Goal: Task Accomplishment & Management: Manage account settings

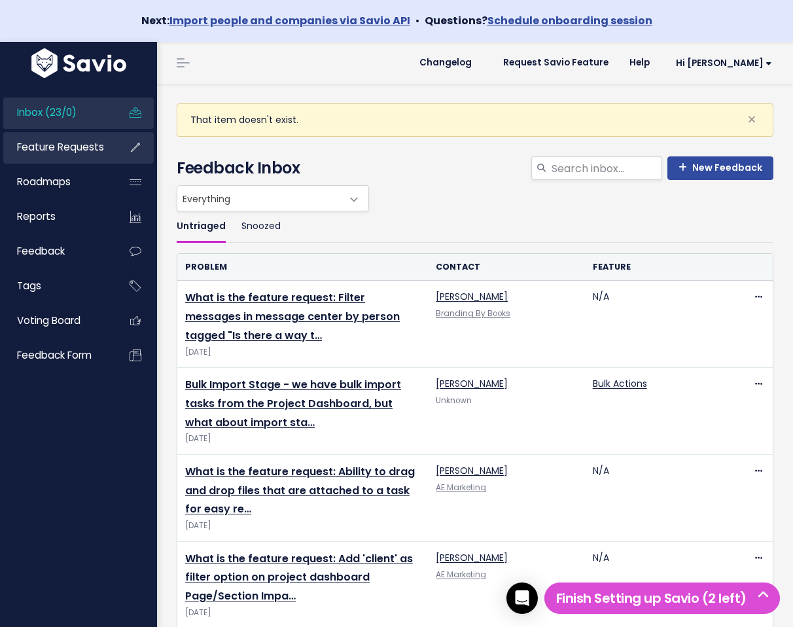
click at [79, 159] on link "Feature Requests" at bounding box center [55, 147] width 105 height 30
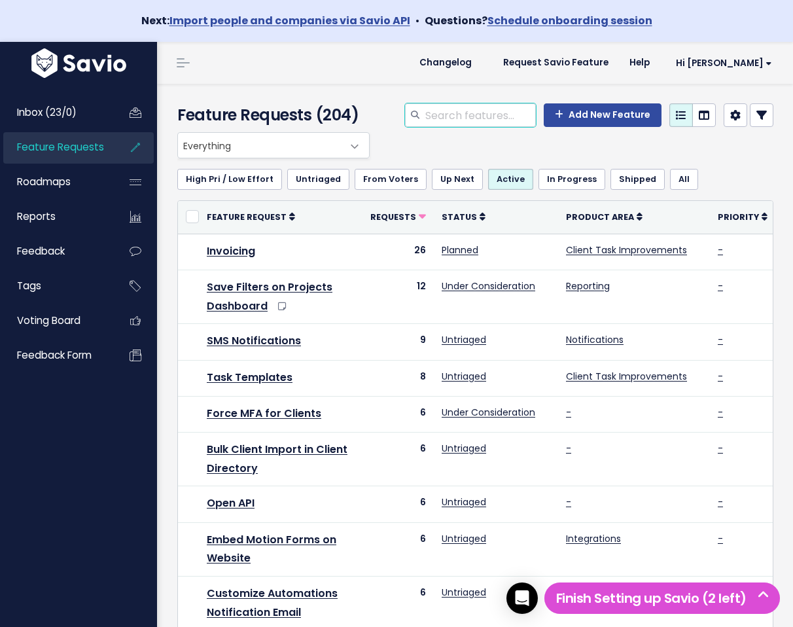
click at [472, 115] on input "search" at bounding box center [480, 115] width 112 height 24
type input "automation"
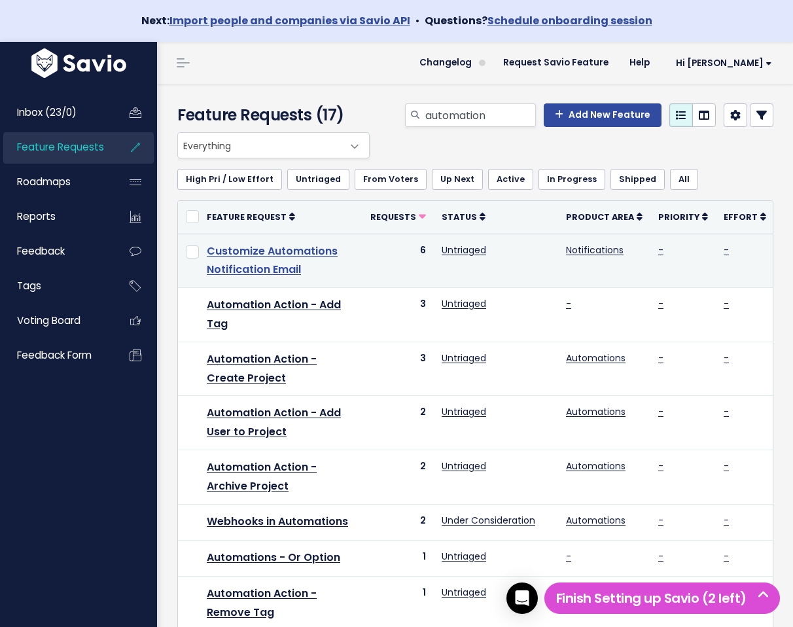
click at [293, 254] on link "Customize Automations Notification Email" at bounding box center [272, 260] width 131 height 34
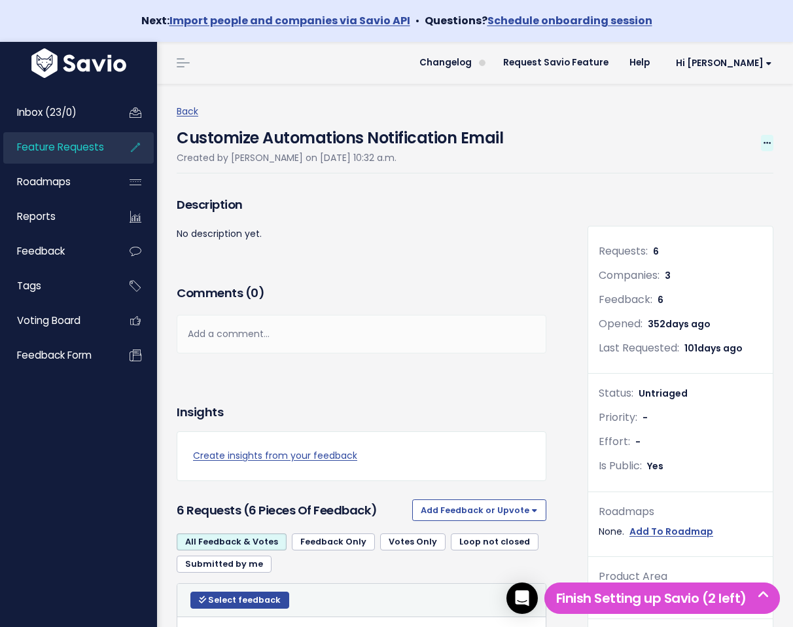
click at [764, 143] on icon at bounding box center [767, 143] width 7 height 9
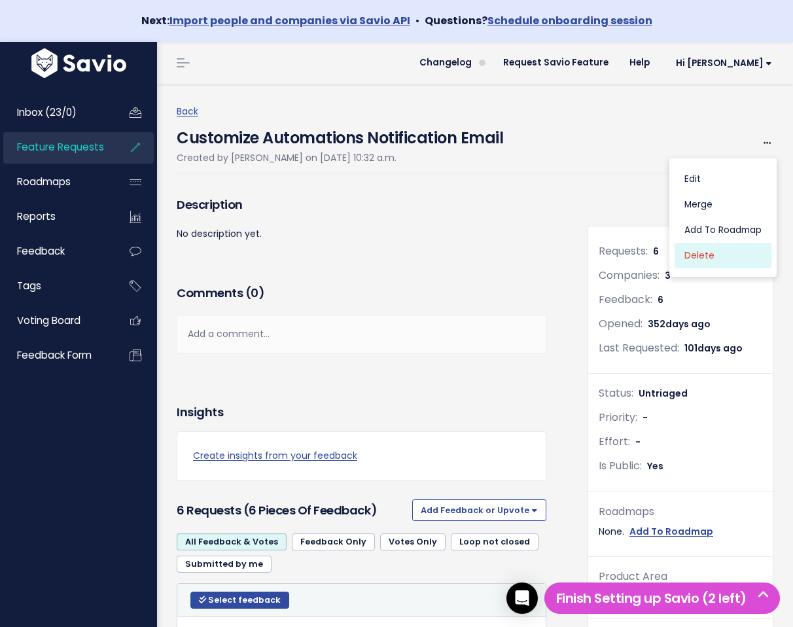
click at [728, 254] on link "Delete" at bounding box center [723, 256] width 97 height 26
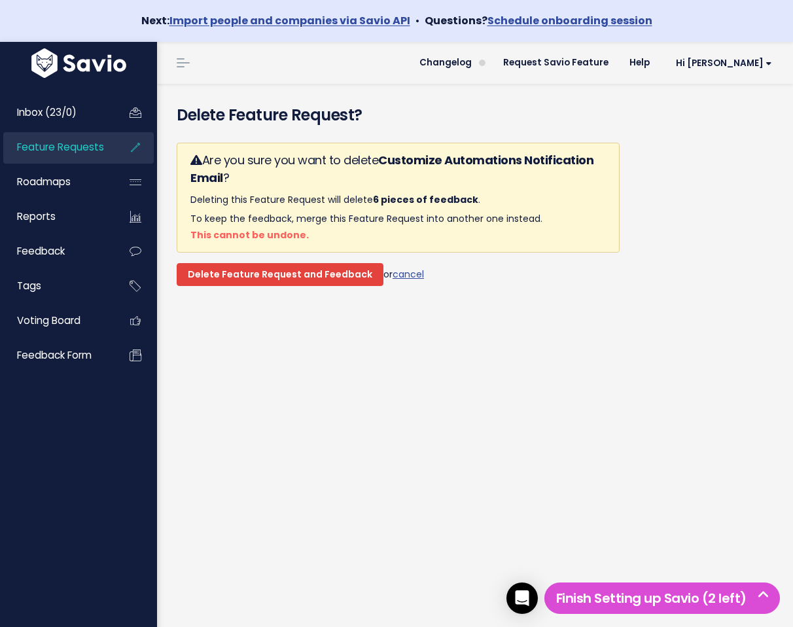
click at [298, 277] on input "Delete Feature Request and Feedback" at bounding box center [280, 275] width 207 height 24
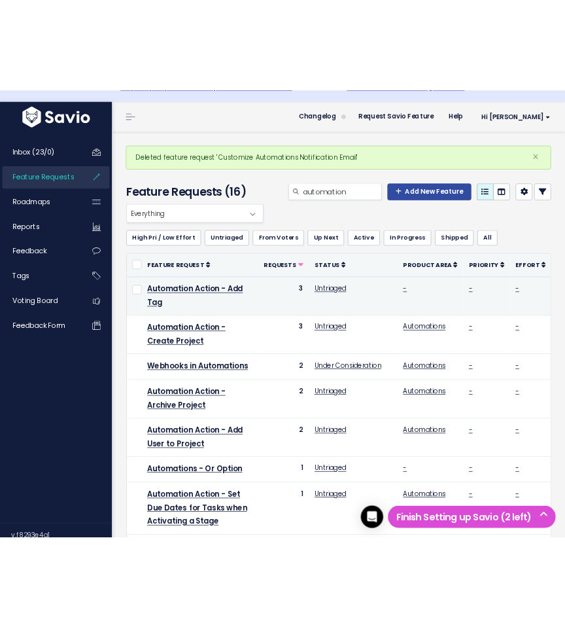
scroll to position [31, 0]
